Goal: Navigation & Orientation: Go to known website

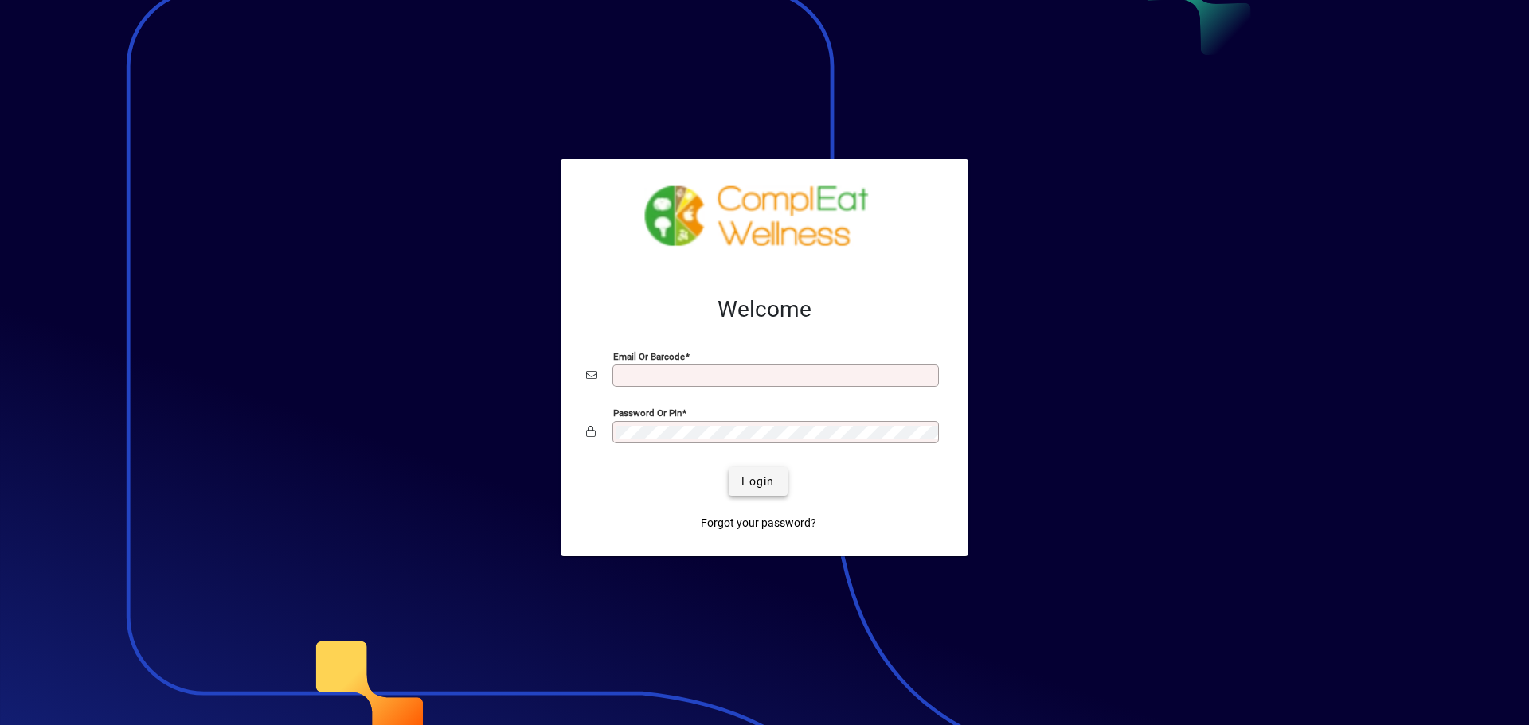
type input "**********"
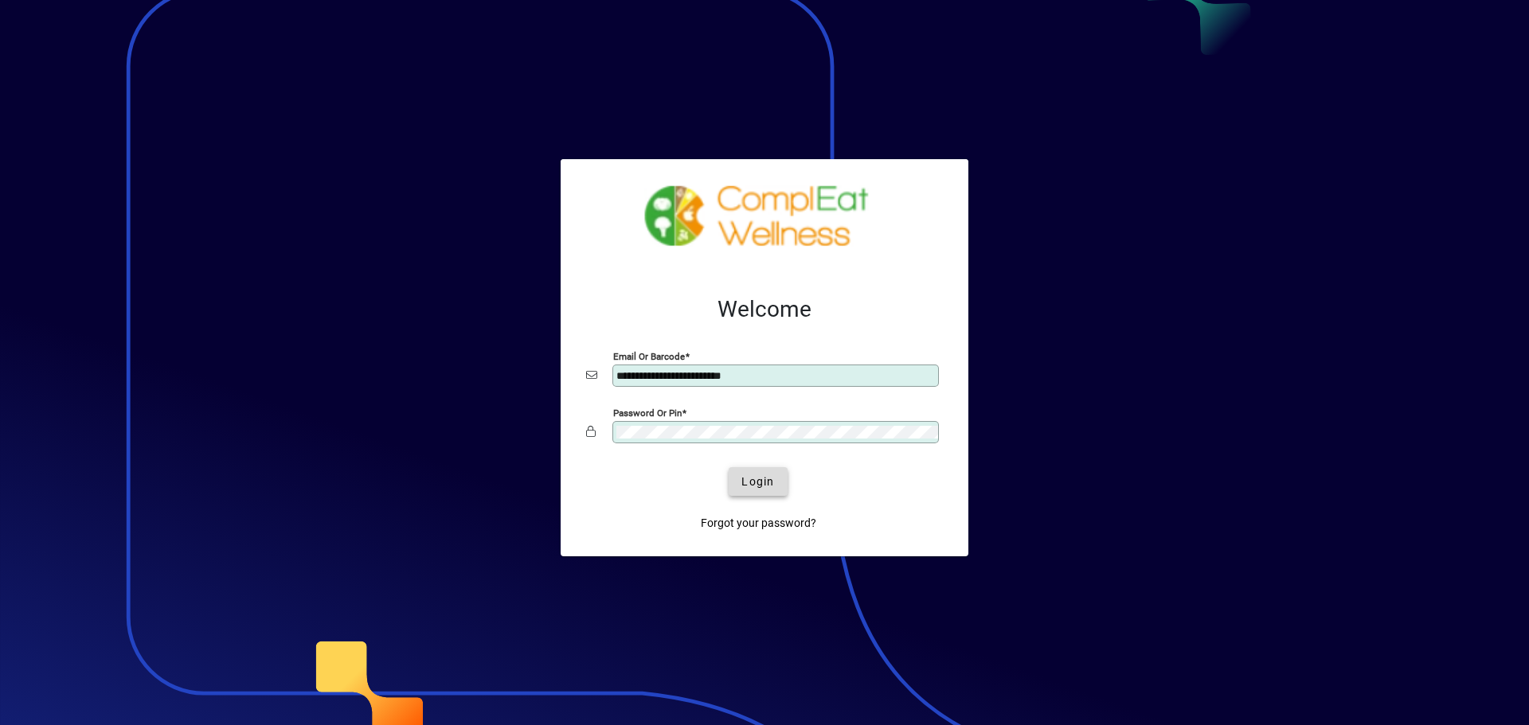
click at [764, 478] on span "Login" at bounding box center [757, 482] width 33 height 17
